Goal: Information Seeking & Learning: Find specific fact

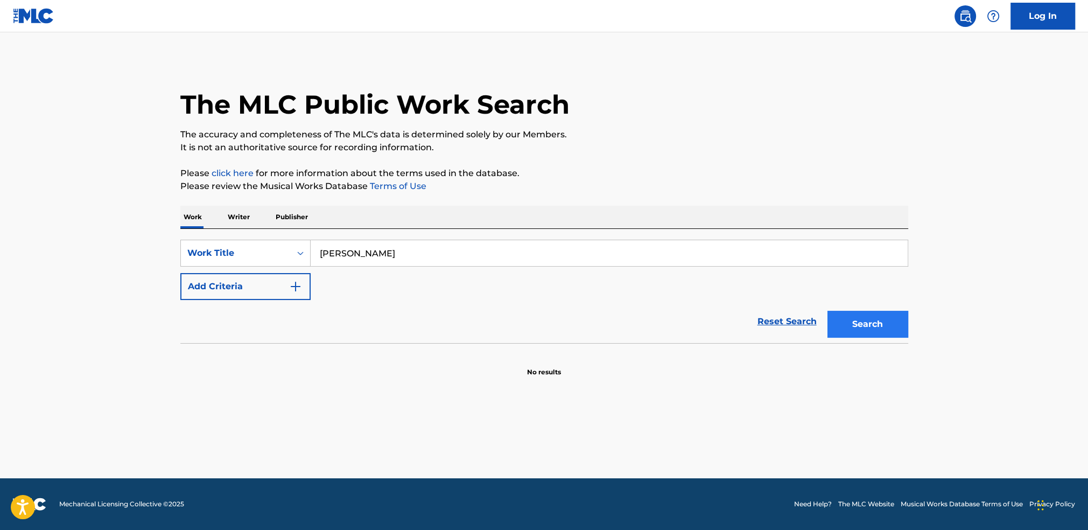
type input "[PERSON_NAME]"
click at [881, 328] on button "Search" at bounding box center [868, 324] width 81 height 27
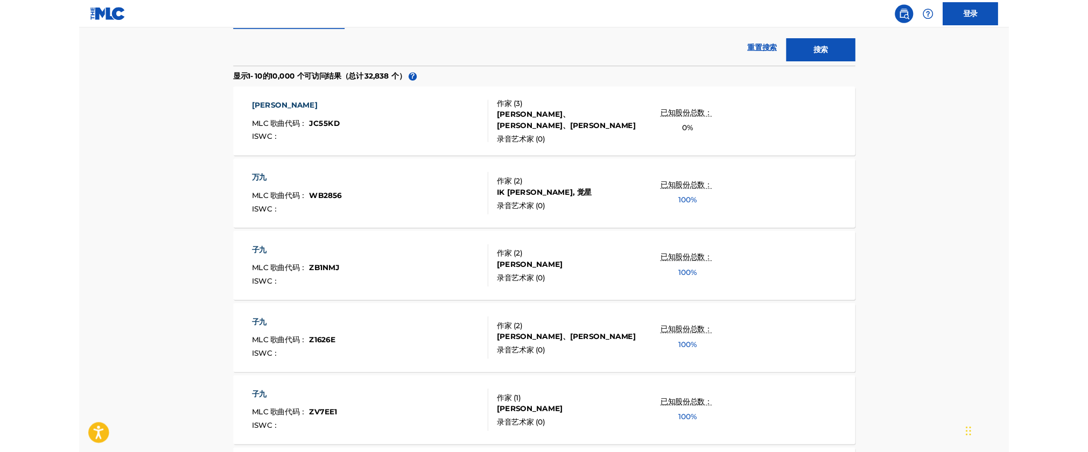
scroll to position [272, 0]
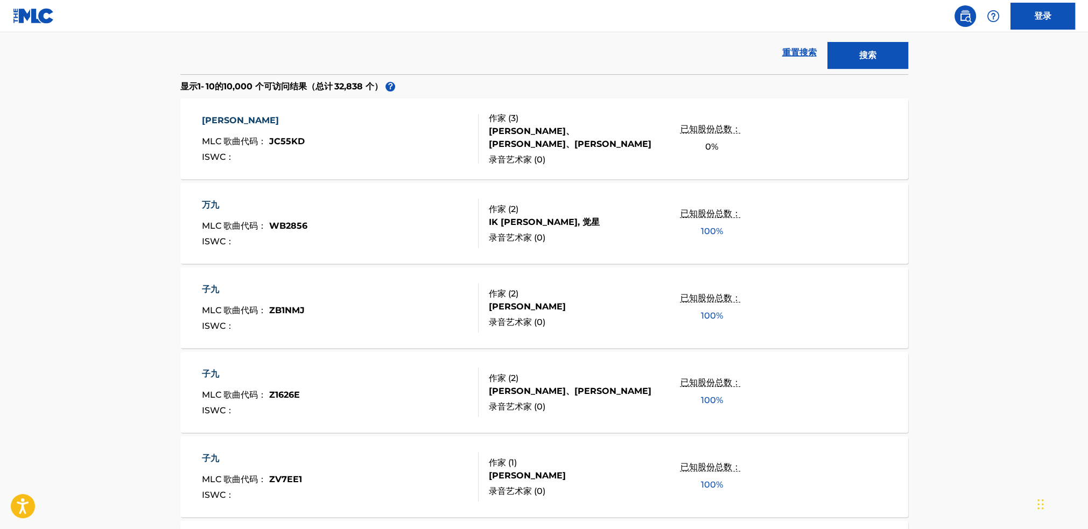
click at [252, 16] on nav "登录" at bounding box center [544, 16] width 1088 height 32
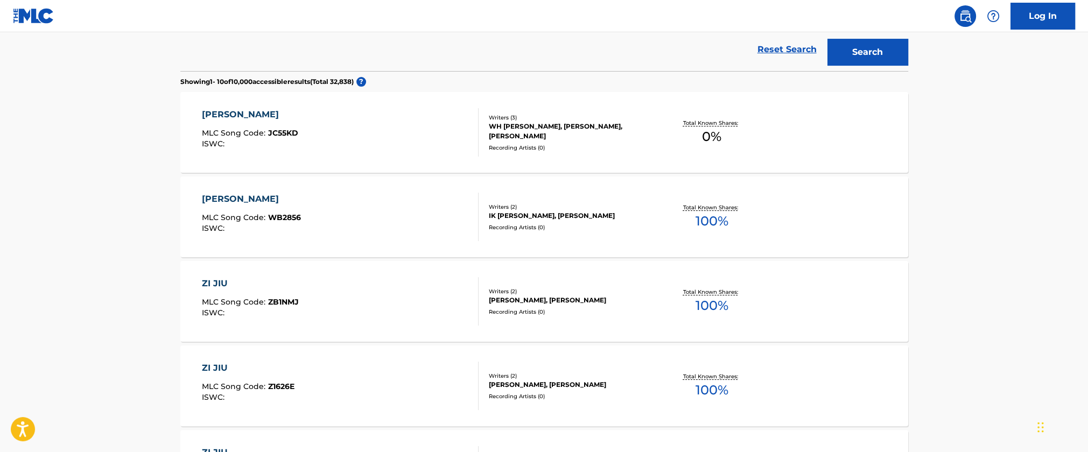
scroll to position [269, 0]
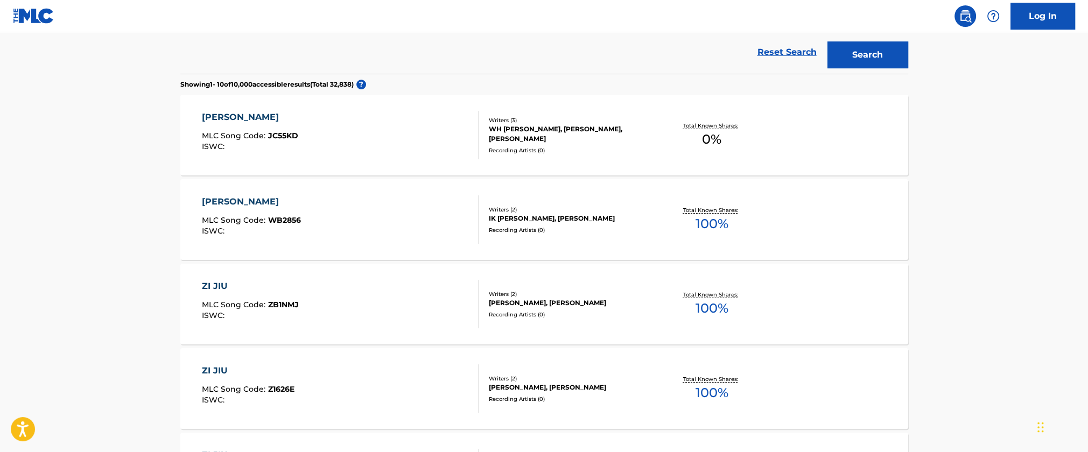
click at [592, 131] on div "WH [PERSON_NAME], [PERSON_NAME], [PERSON_NAME]" at bounding box center [570, 133] width 163 height 19
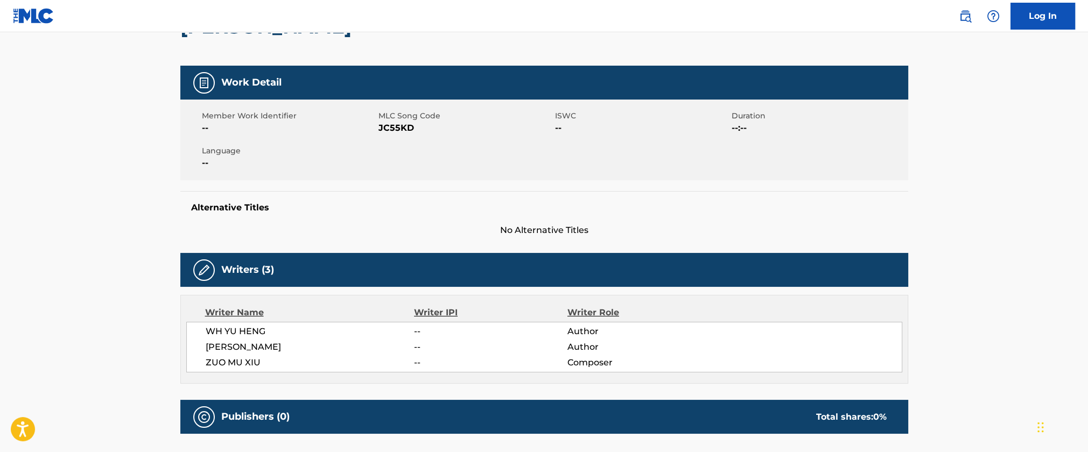
scroll to position [215, 0]
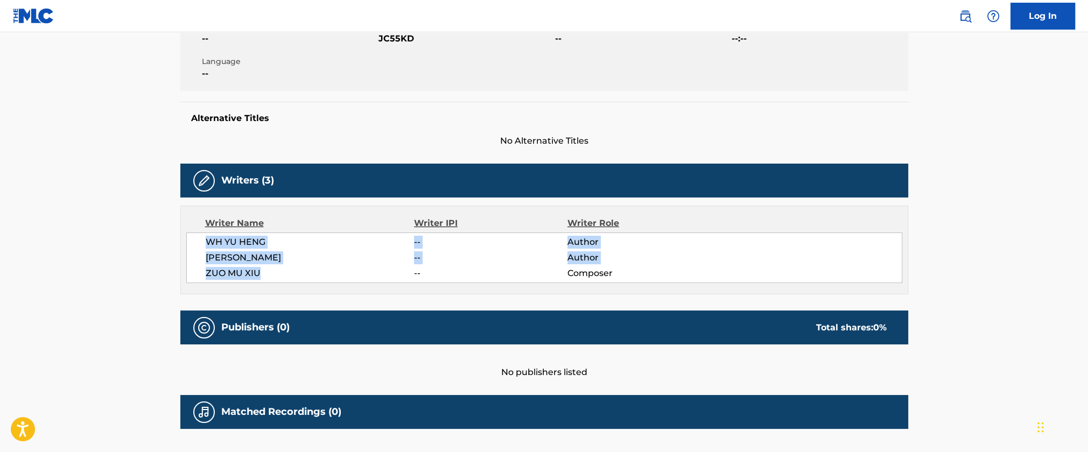
drag, startPoint x: 205, startPoint y: 241, endPoint x: 278, endPoint y: 283, distance: 84.4
click at [278, 283] on div "Writer Name Writer IPI Writer Role [PERSON_NAME] -- Author [PERSON_NAME] -- Aut…" at bounding box center [544, 250] width 728 height 89
copy div "[PERSON_NAME] -- Author [PERSON_NAME] -- Author [PERSON_NAME]"
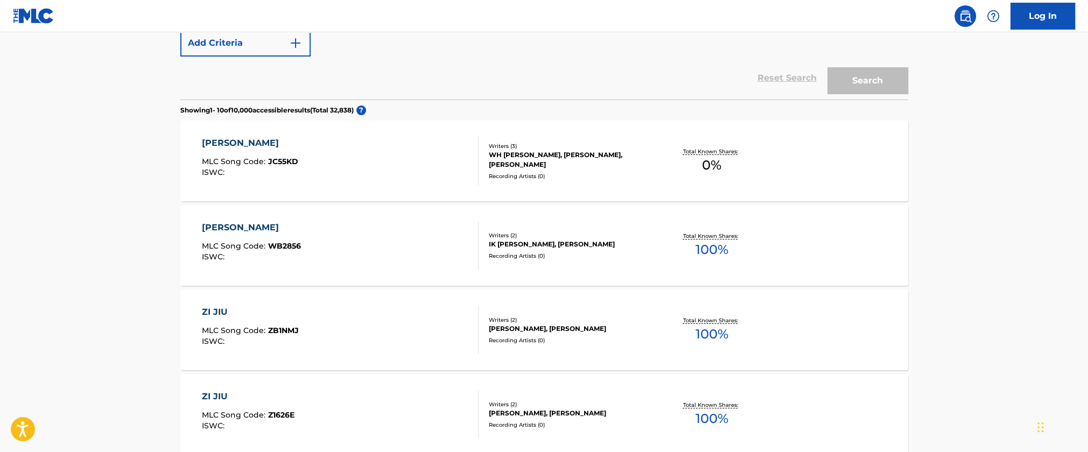
scroll to position [297, 0]
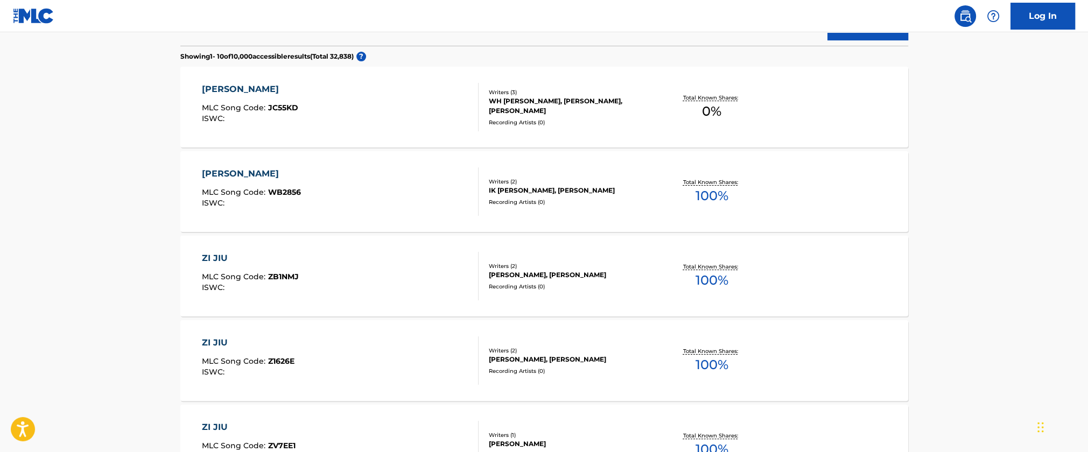
click at [433, 4] on nav "Log In" at bounding box center [544, 16] width 1088 height 32
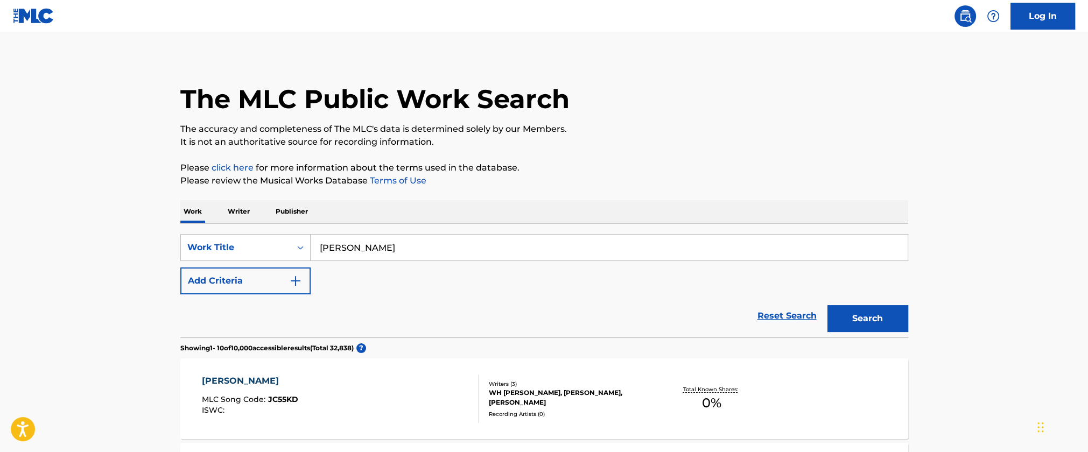
scroll to position [0, 0]
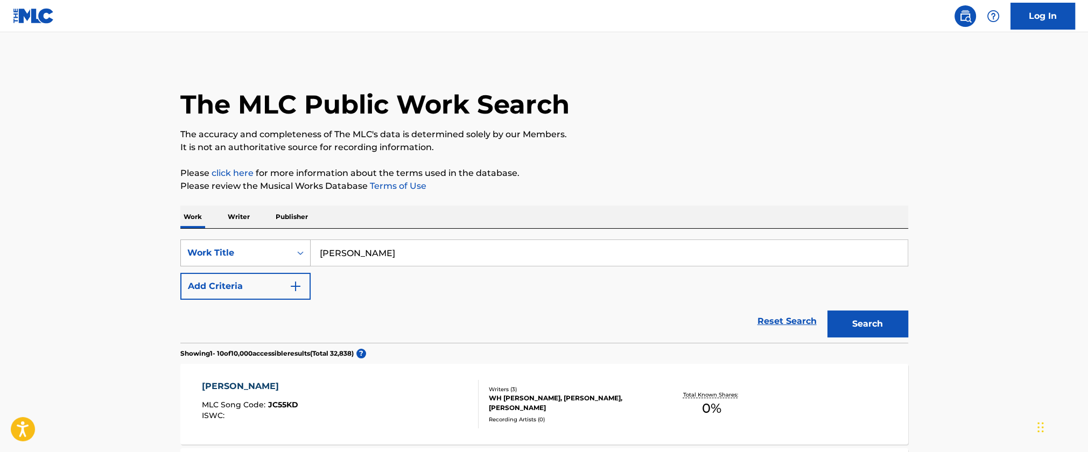
drag, startPoint x: 401, startPoint y: 254, endPoint x: 306, endPoint y: 249, distance: 94.9
click at [287, 251] on div "SearchWithCriteriabbe76bcf-c029-4928-9183-c36a7e3de801 Work Title [PERSON_NAME]" at bounding box center [544, 253] width 728 height 27
type input "x"
type input "[PERSON_NAME]"
click at [828, 311] on button "Search" at bounding box center [868, 324] width 81 height 27
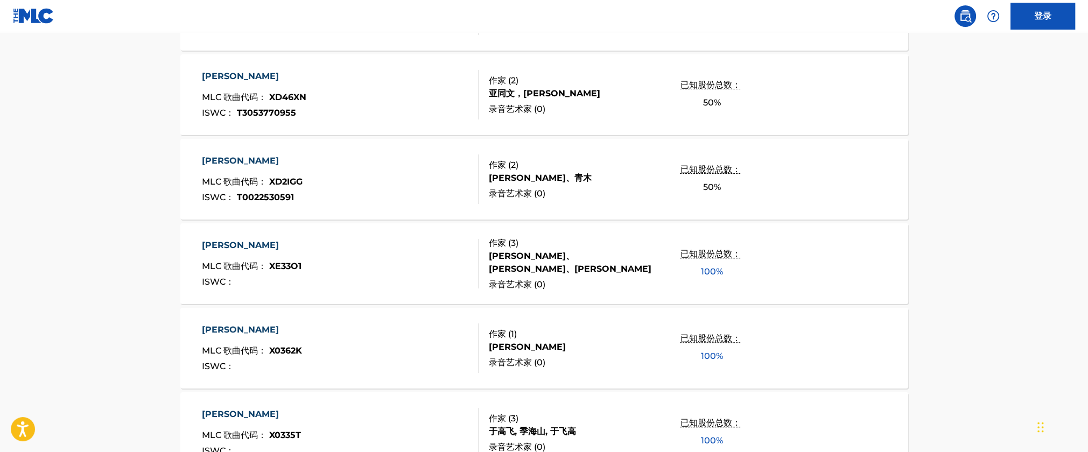
scroll to position [495, 0]
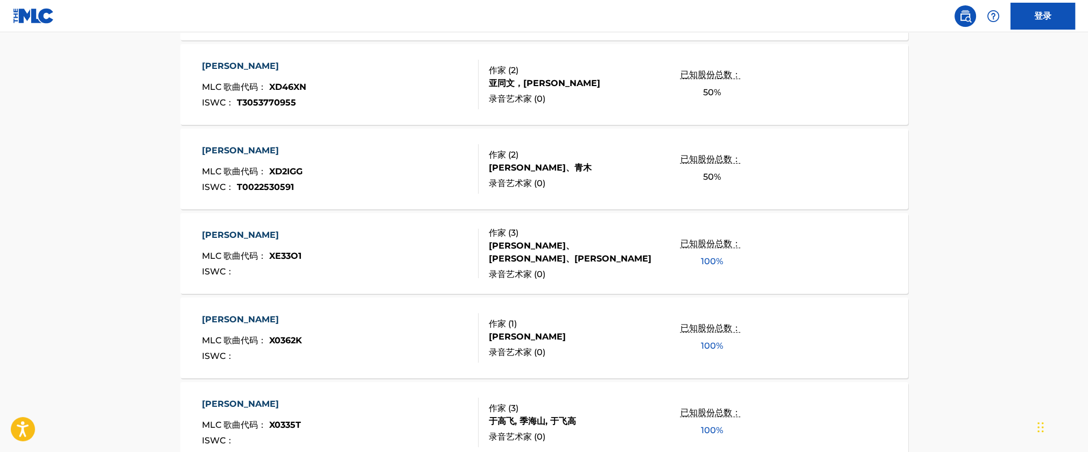
click at [177, 183] on div "MLC 公共工程搜索 MLC 数据的准确性和完整性完全由我们的会员决定。 它不是记录信息的权威来源。 请 单击此处 获取有关数据库中使用的术语的更多信息。 请…" at bounding box center [544, 168] width 754 height 1209
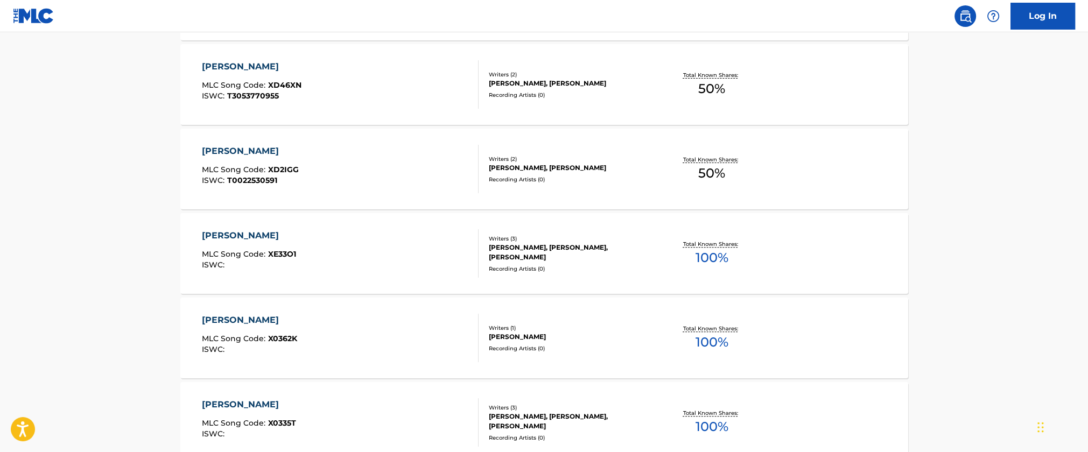
drag, startPoint x: 256, startPoint y: 103, endPoint x: 182, endPoint y: 152, distance: 89.8
drag, startPoint x: 182, startPoint y: 152, endPoint x: 135, endPoint y: 144, distance: 47.6
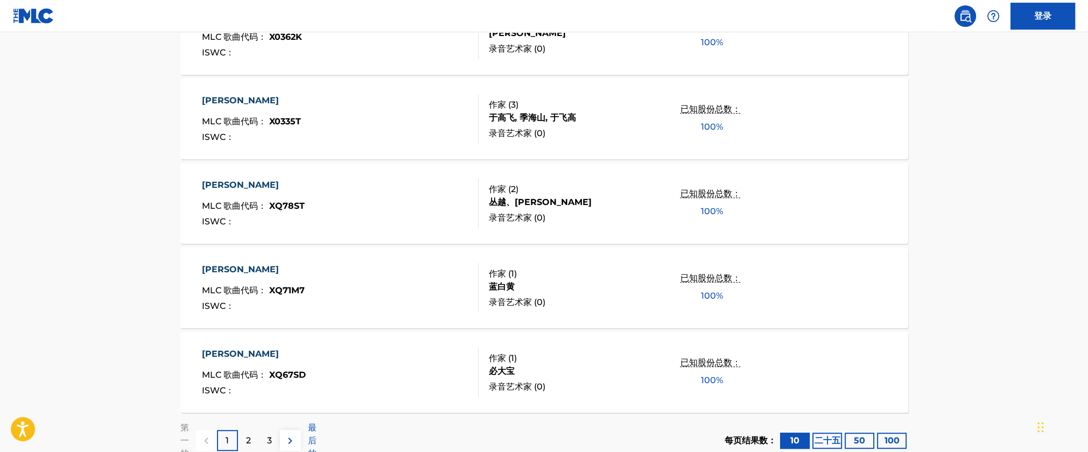
scroll to position [812, 0]
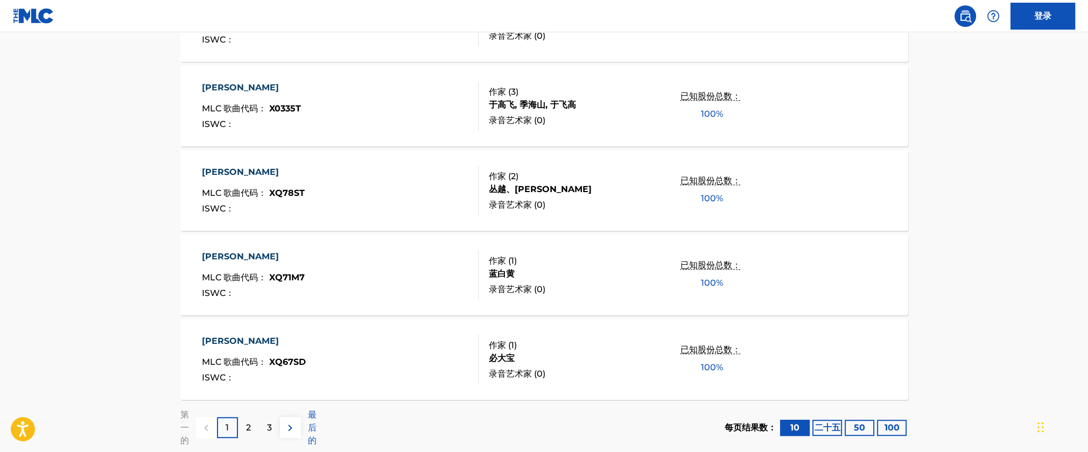
click at [250, 427] on font "2" at bounding box center [248, 428] width 5 height 10
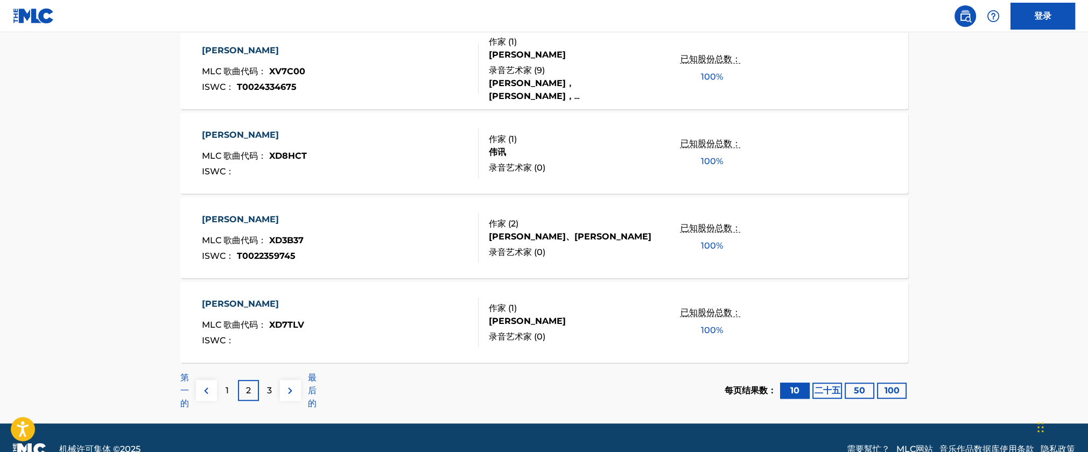
scroll to position [872, 0]
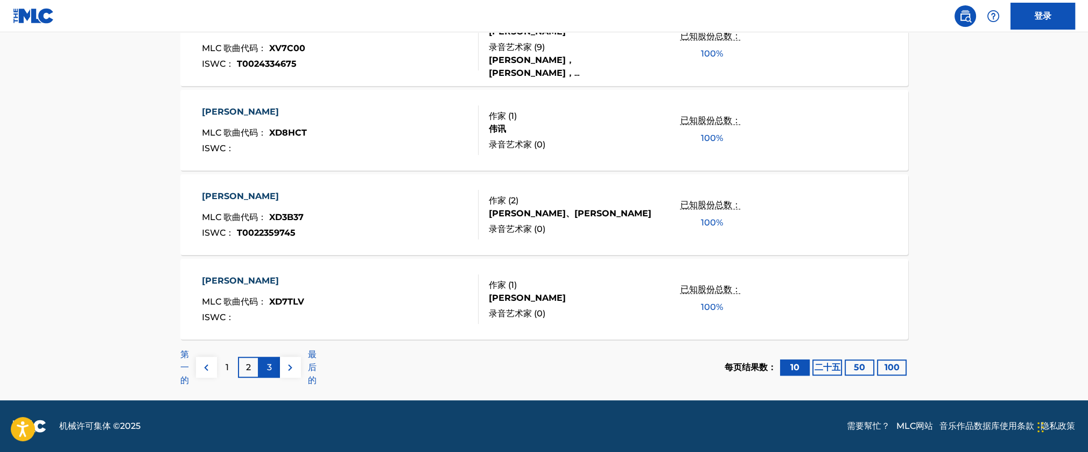
click at [268, 368] on font "3" at bounding box center [269, 367] width 5 height 10
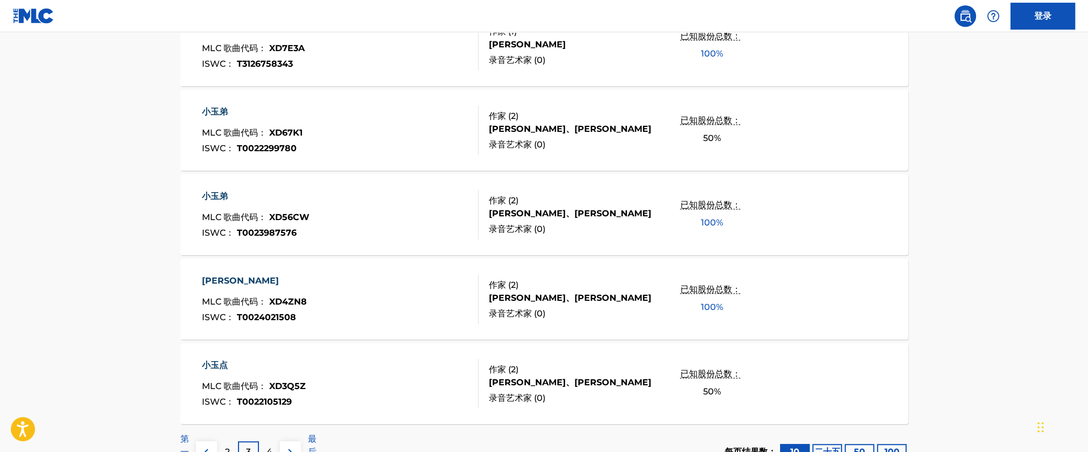
scroll to position [819, 0]
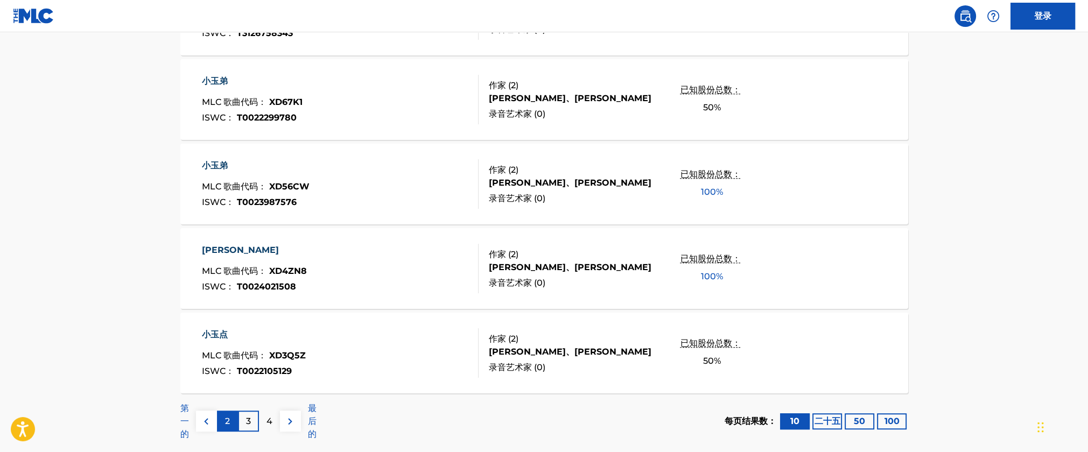
click at [229, 421] on font "2" at bounding box center [227, 421] width 5 height 10
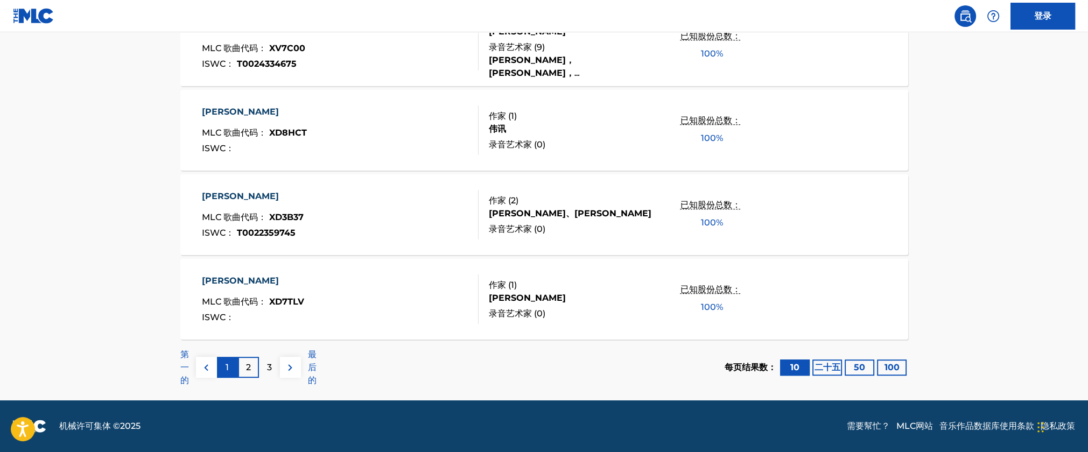
click at [226, 368] on font "1" at bounding box center [227, 367] width 3 height 10
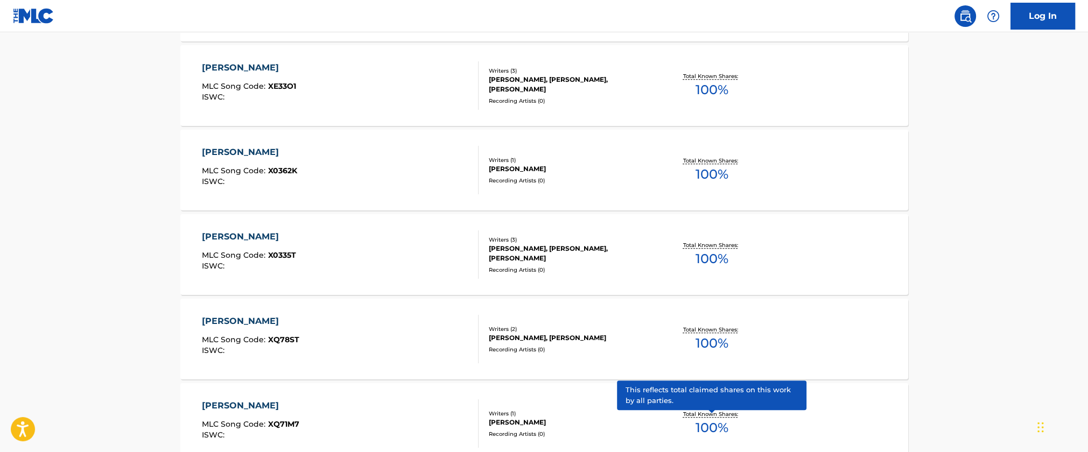
scroll to position [651, 0]
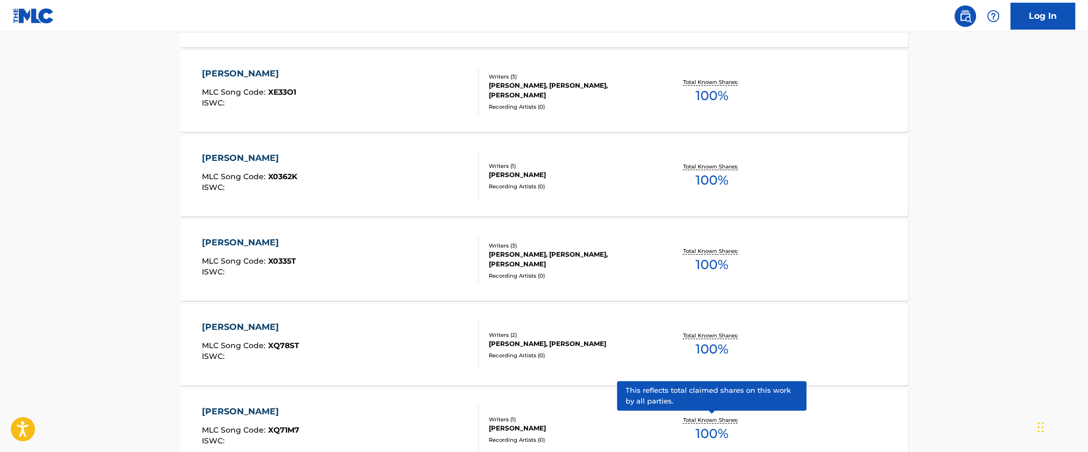
click at [637, 90] on div "[PERSON_NAME], [PERSON_NAME], [PERSON_NAME]" at bounding box center [570, 90] width 163 height 19
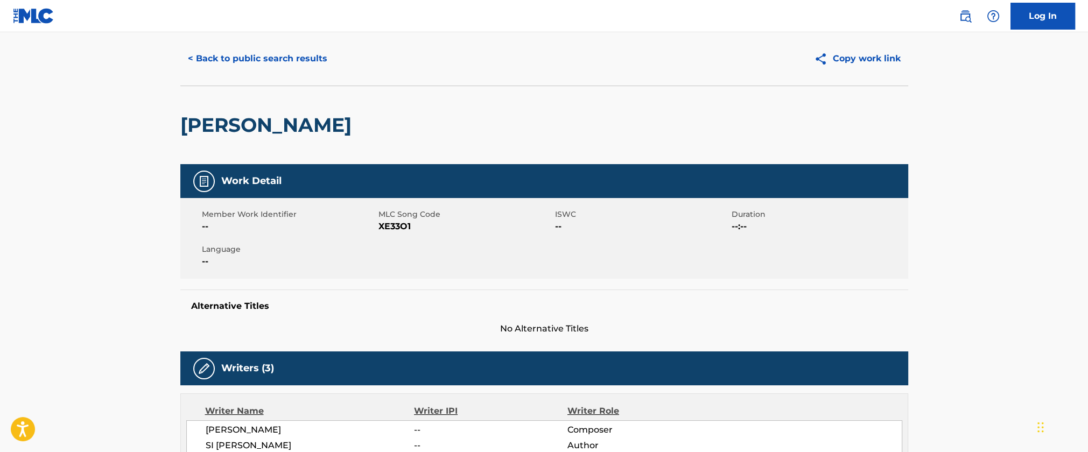
scroll to position [162, 0]
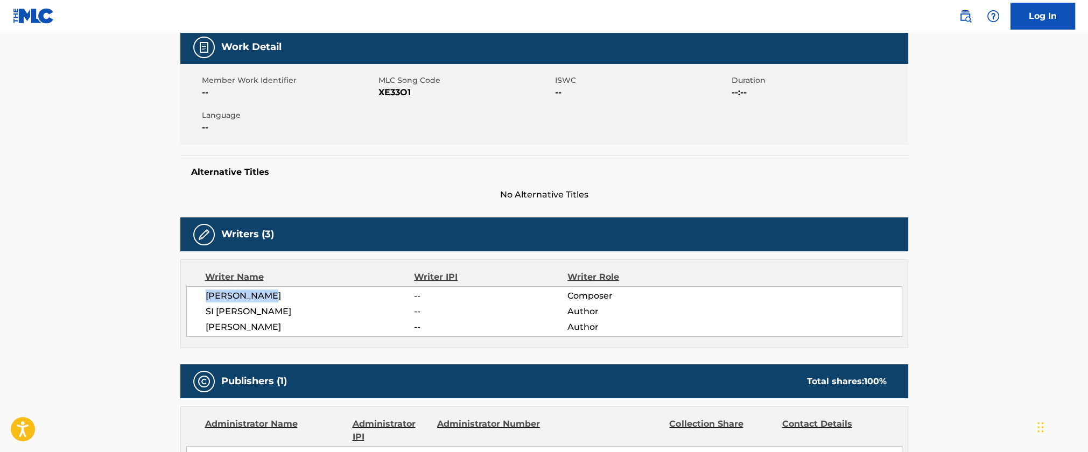
drag, startPoint x: 283, startPoint y: 298, endPoint x: 196, endPoint y: 297, distance: 87.3
click at [196, 297] on div "[PERSON_NAME] -- Composer [PERSON_NAME] -- Author [PERSON_NAME] -- Author" at bounding box center [544, 312] width 716 height 51
copy span "[PERSON_NAME]"
drag, startPoint x: 269, startPoint y: 313, endPoint x: 190, endPoint y: 316, distance: 79.8
click at [190, 316] on div "[PERSON_NAME] -- Composer [PERSON_NAME] -- Author [PERSON_NAME] -- Author" at bounding box center [544, 312] width 716 height 51
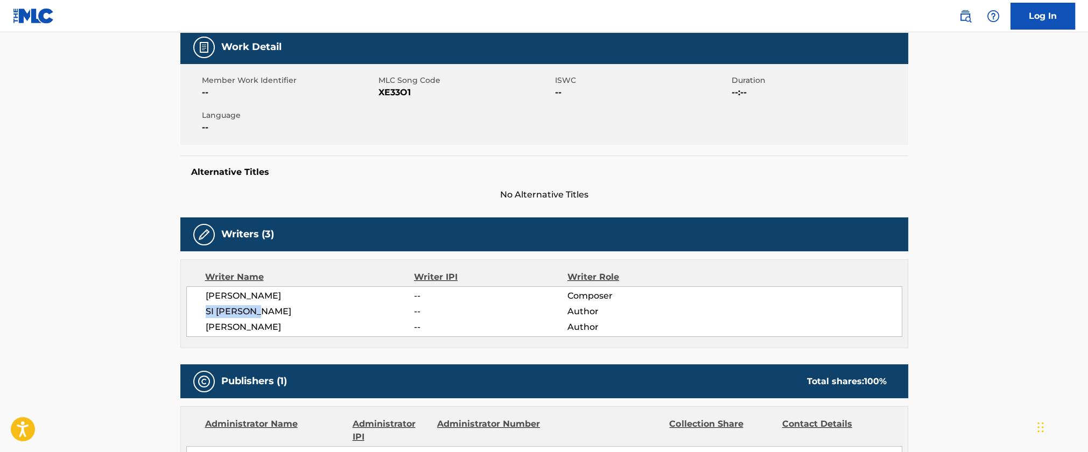
copy span "SI [PERSON_NAME]"
drag, startPoint x: 296, startPoint y: 326, endPoint x: 202, endPoint y: 328, distance: 93.7
click at [202, 328] on div "[PERSON_NAME] -- Composer [PERSON_NAME] -- Author [PERSON_NAME] -- Author" at bounding box center [544, 312] width 716 height 51
copy span "[PERSON_NAME]"
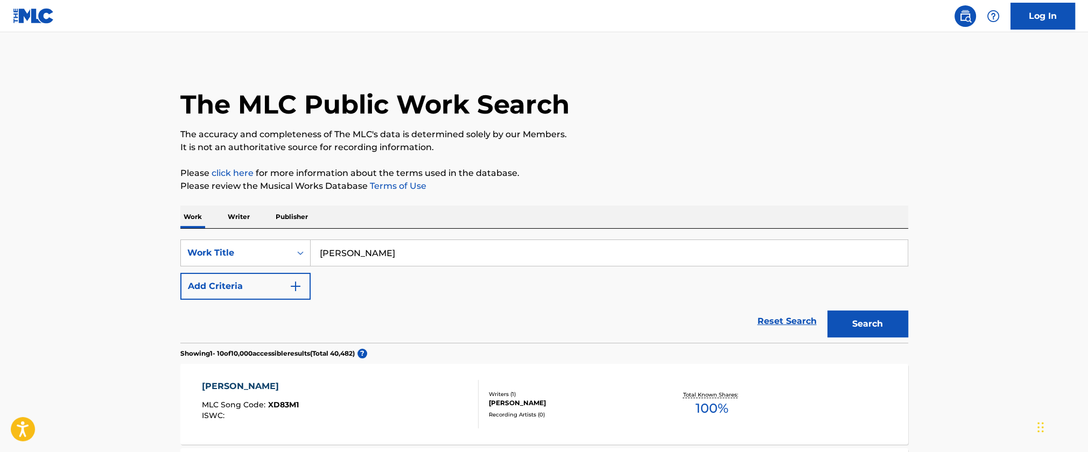
drag, startPoint x: 411, startPoint y: 243, endPoint x: 168, endPoint y: 245, distance: 242.9
type input "j"
type input "JIE BU DIAO"
click at [828, 311] on button "Search" at bounding box center [868, 324] width 81 height 27
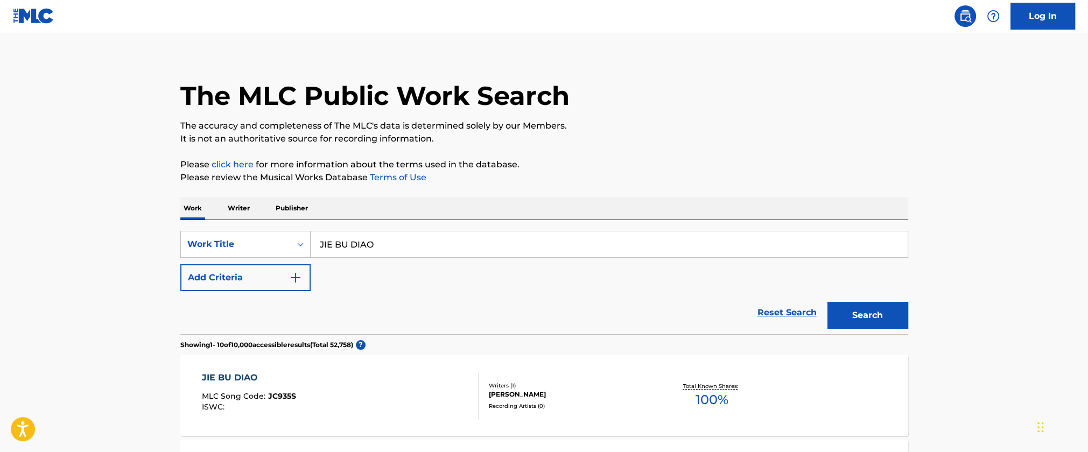
scroll to position [71, 0]
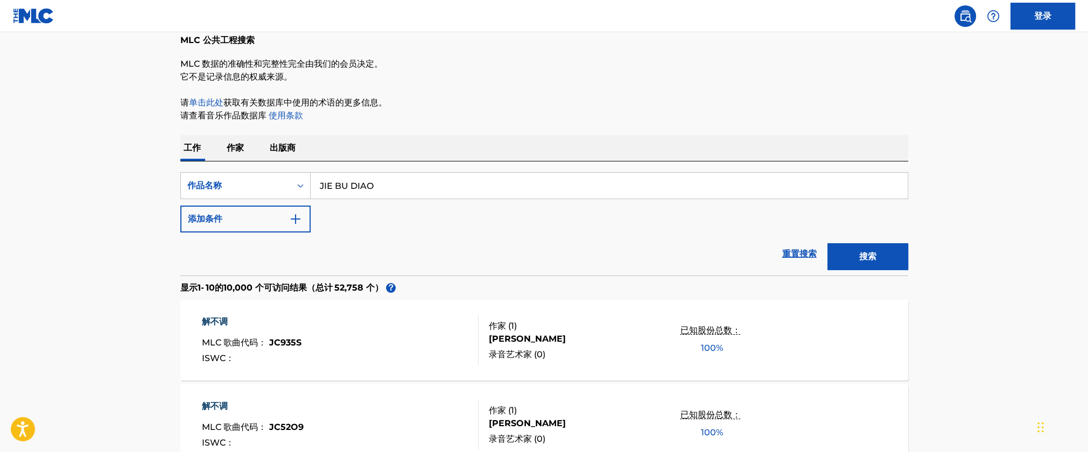
click at [460, 71] on p "它不是记录信息的权威来源。" at bounding box center [544, 77] width 728 height 13
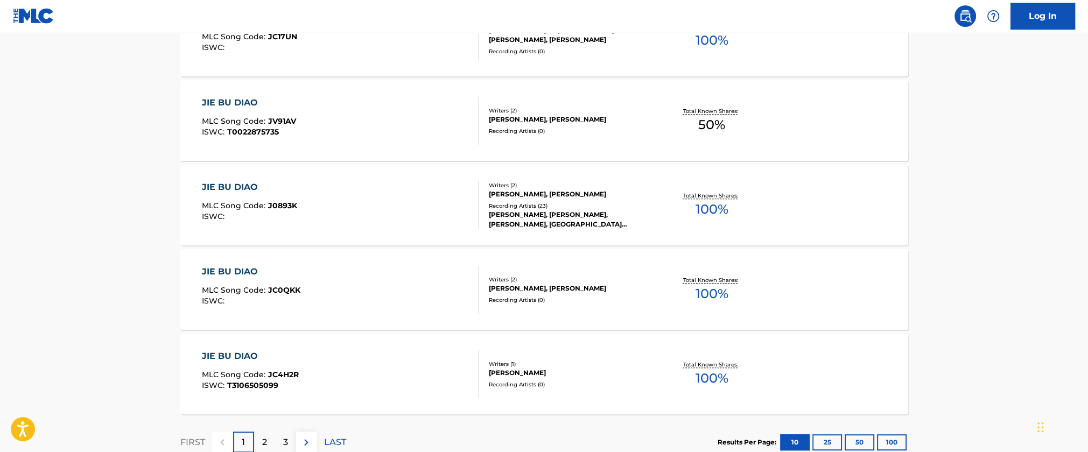
scroll to position [825, 0]
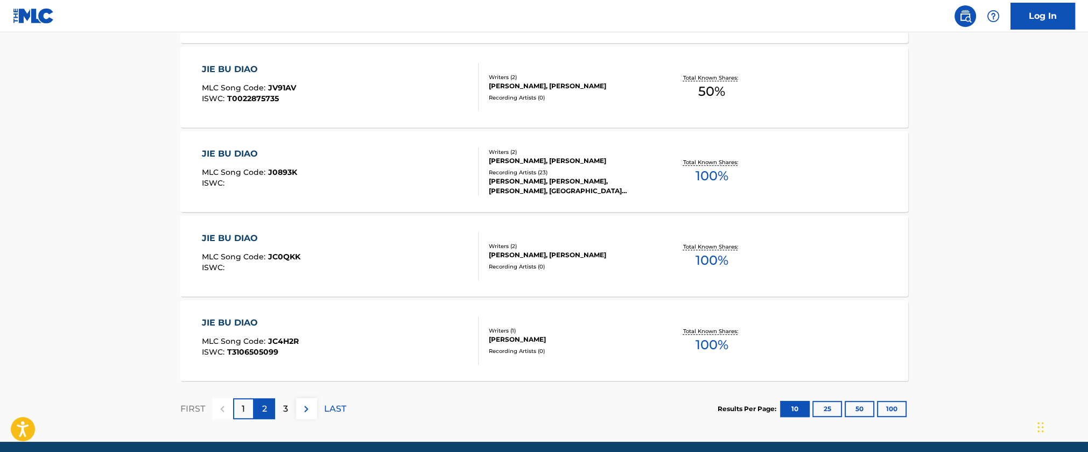
click at [255, 409] on div "2" at bounding box center [264, 409] width 21 height 21
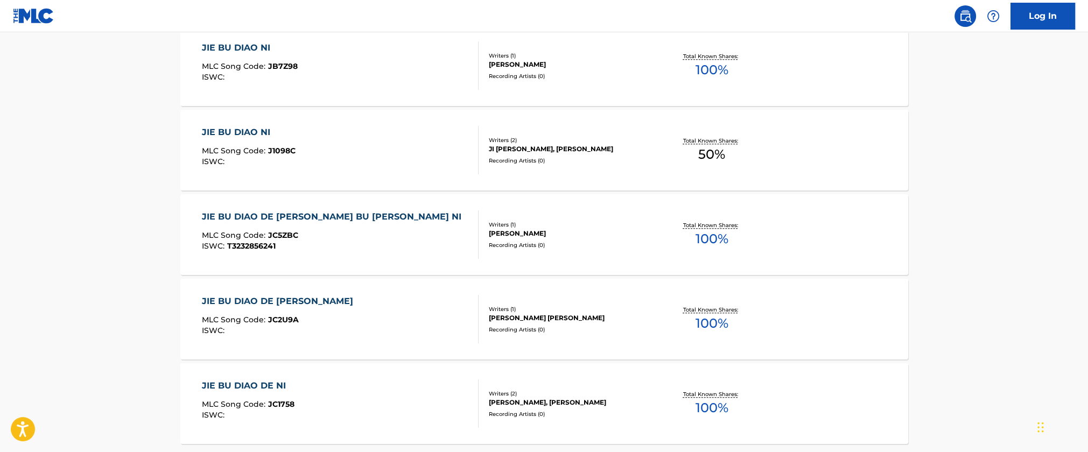
scroll to position [812, 0]
